Goal: Task Accomplishment & Management: Manage account settings

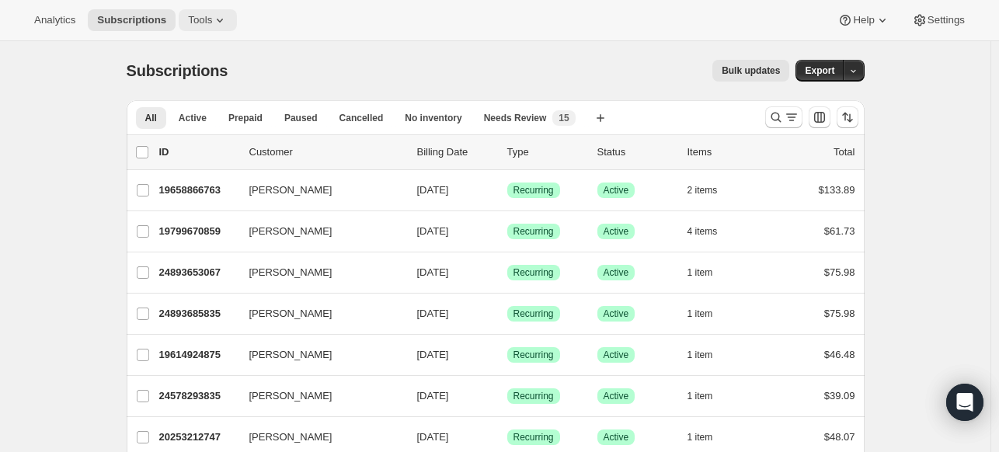
click at [196, 23] on span "Tools" at bounding box center [200, 20] width 24 height 12
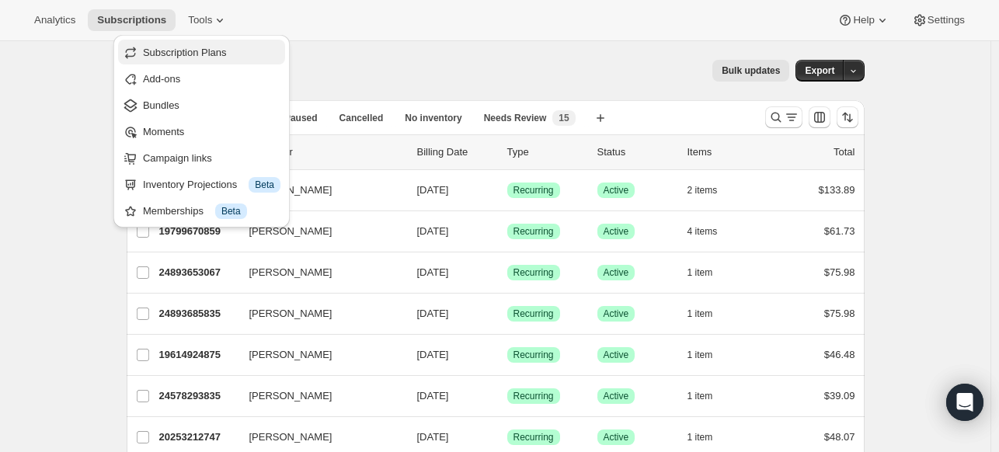
click at [248, 56] on span "Subscription Plans" at bounding box center [211, 53] width 137 height 16
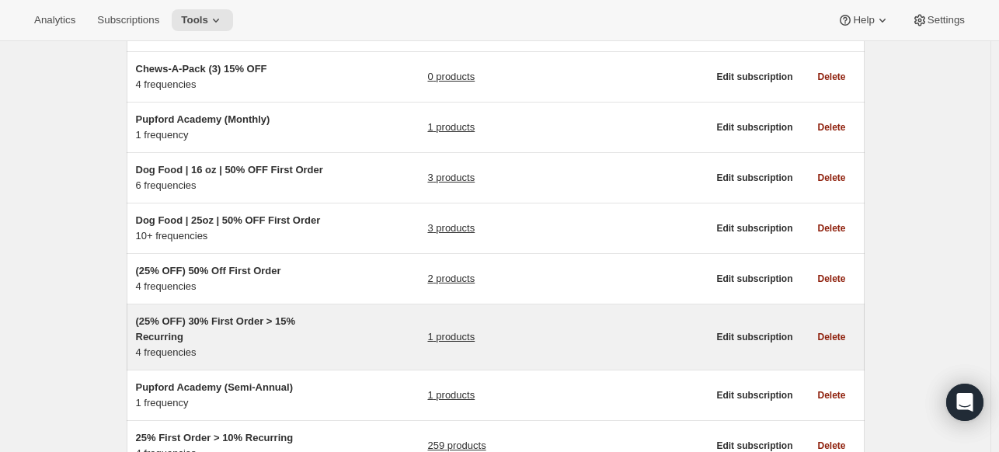
scroll to position [311, 0]
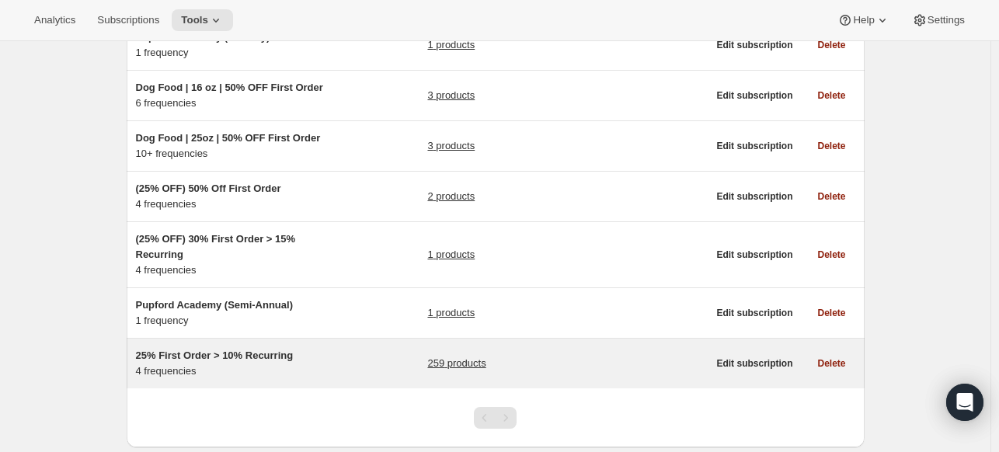
click at [349, 345] on div "25% First Order > 10% Recurring 4 frequencies 259 products Edit subscription De…" at bounding box center [496, 364] width 738 height 50
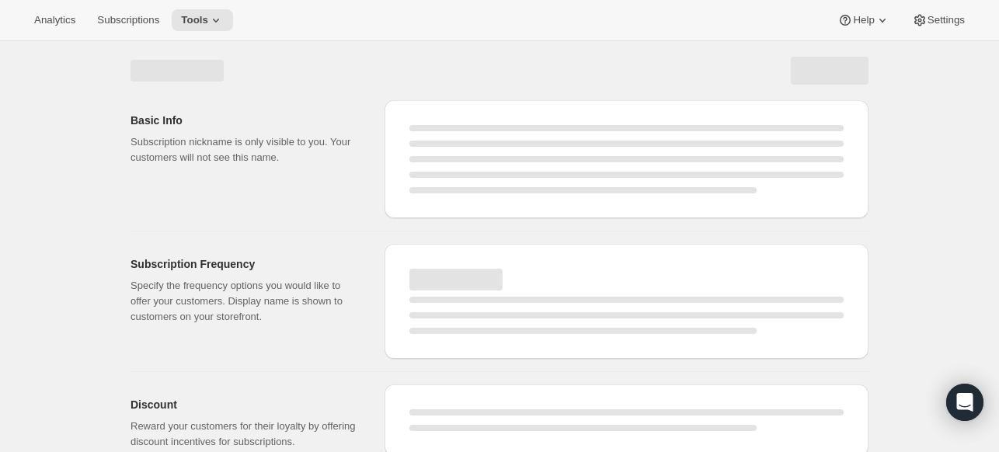
select select "WEEK"
select select "MONTH"
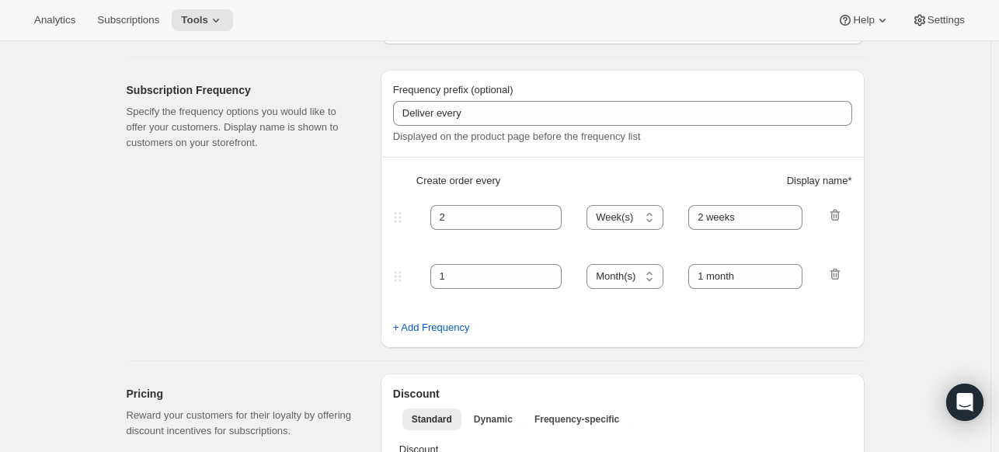
type input "25% First Order > 10% Recurring"
type input "Subscribe & Save"
select select "WEEK"
select select "MONTH"
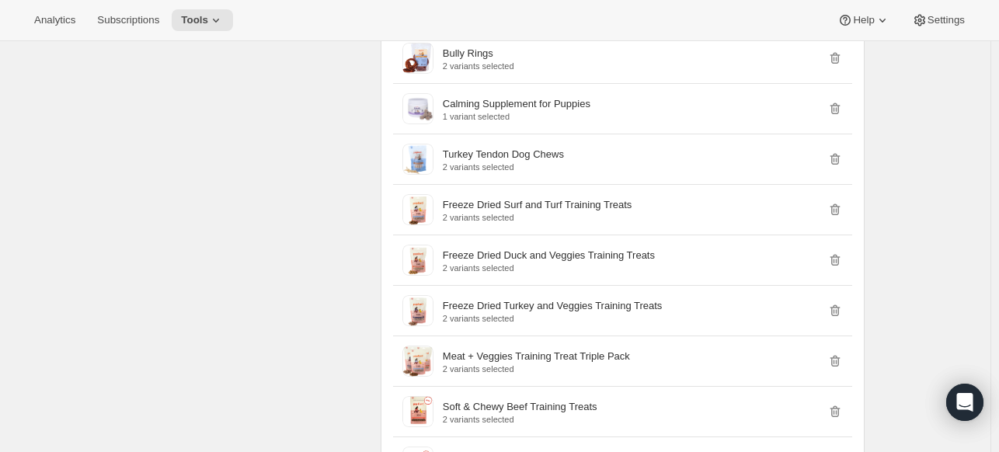
scroll to position [5901, 0]
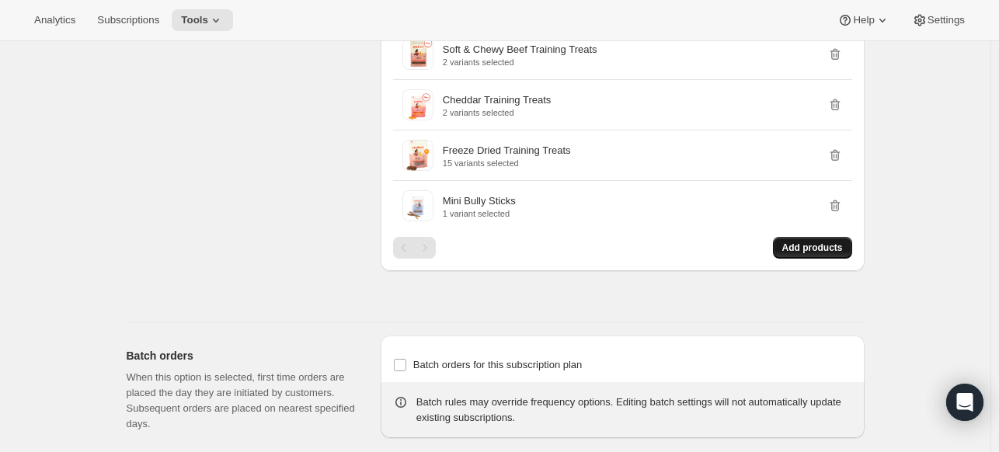
click at [809, 241] on span "Add products" at bounding box center [812, 247] width 61 height 12
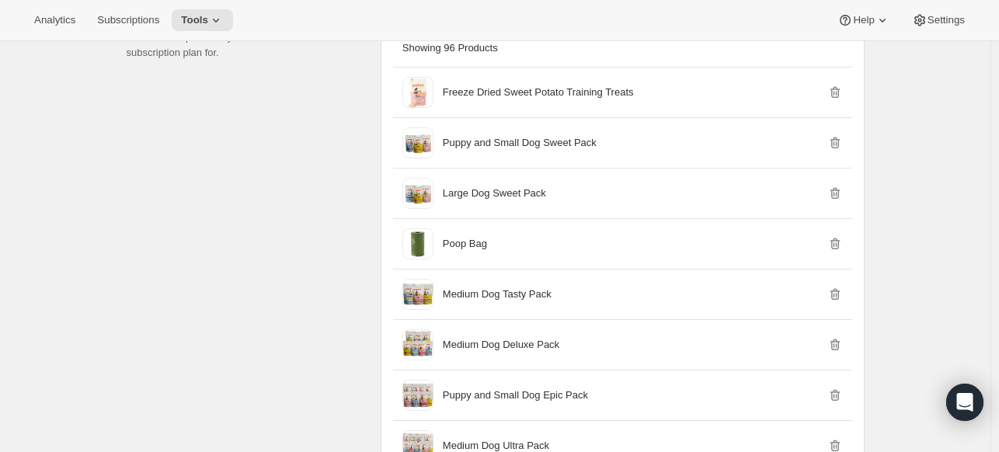
scroll to position [1233, 0]
